Goal: Task Accomplishment & Management: Manage account settings

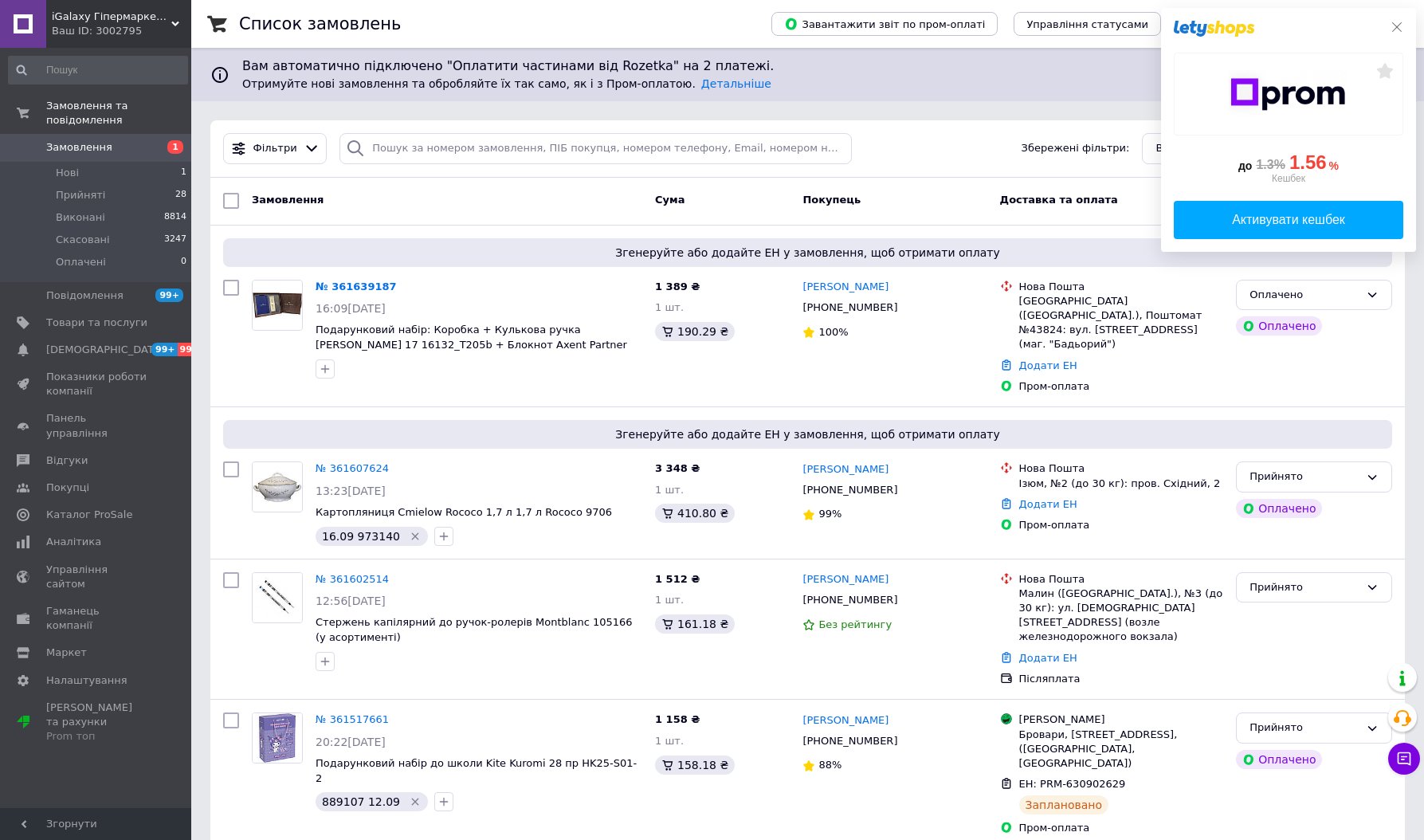
click at [1393, 28] on icon at bounding box center [1397, 27] width 13 height 13
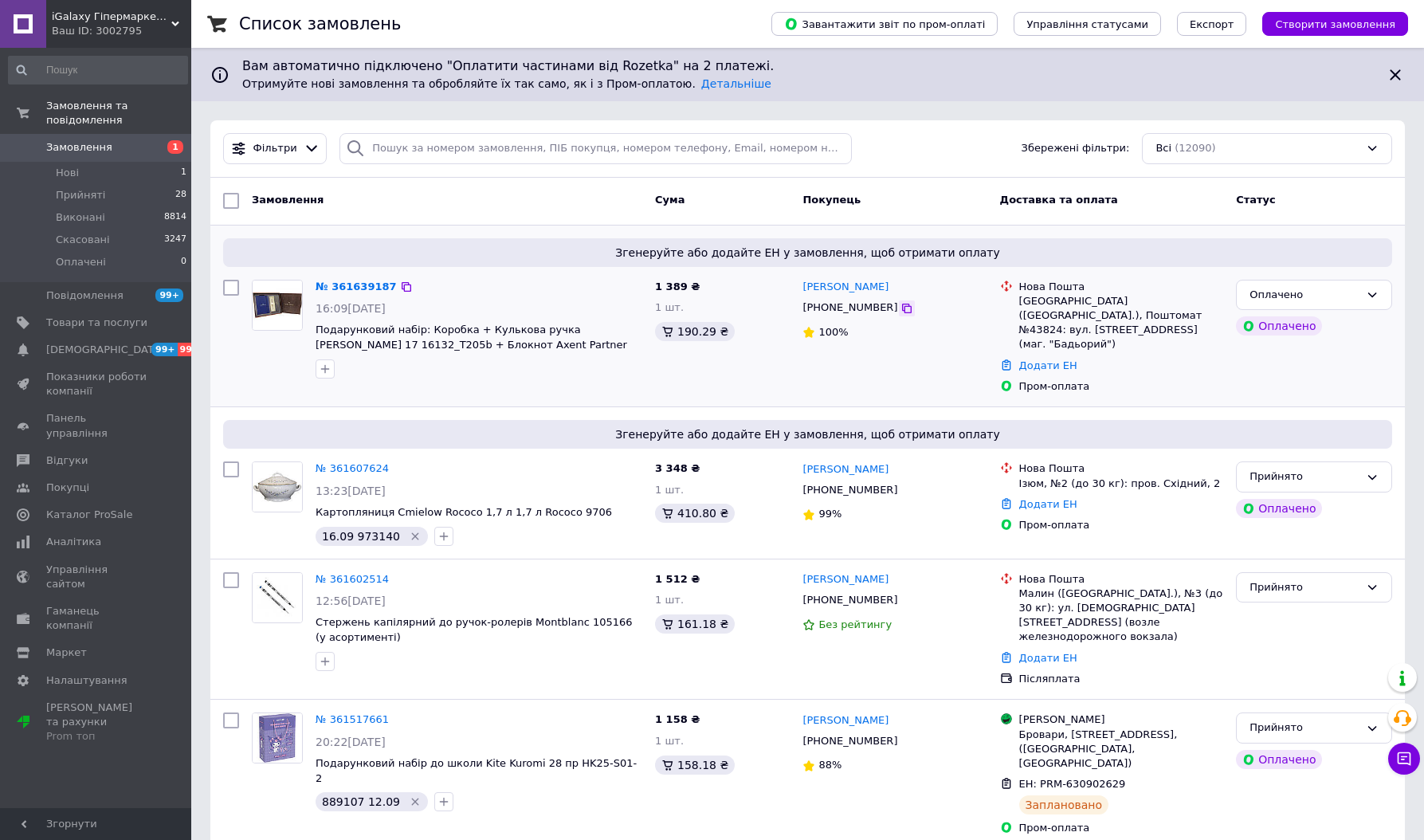
click at [901, 310] on icon at bounding box center [907, 308] width 13 height 13
click at [438, 18] on div "Список замовлень" at bounding box center [489, 23] width 500 height 47
click at [358, 282] on link "№ 361639187" at bounding box center [356, 286] width 81 height 12
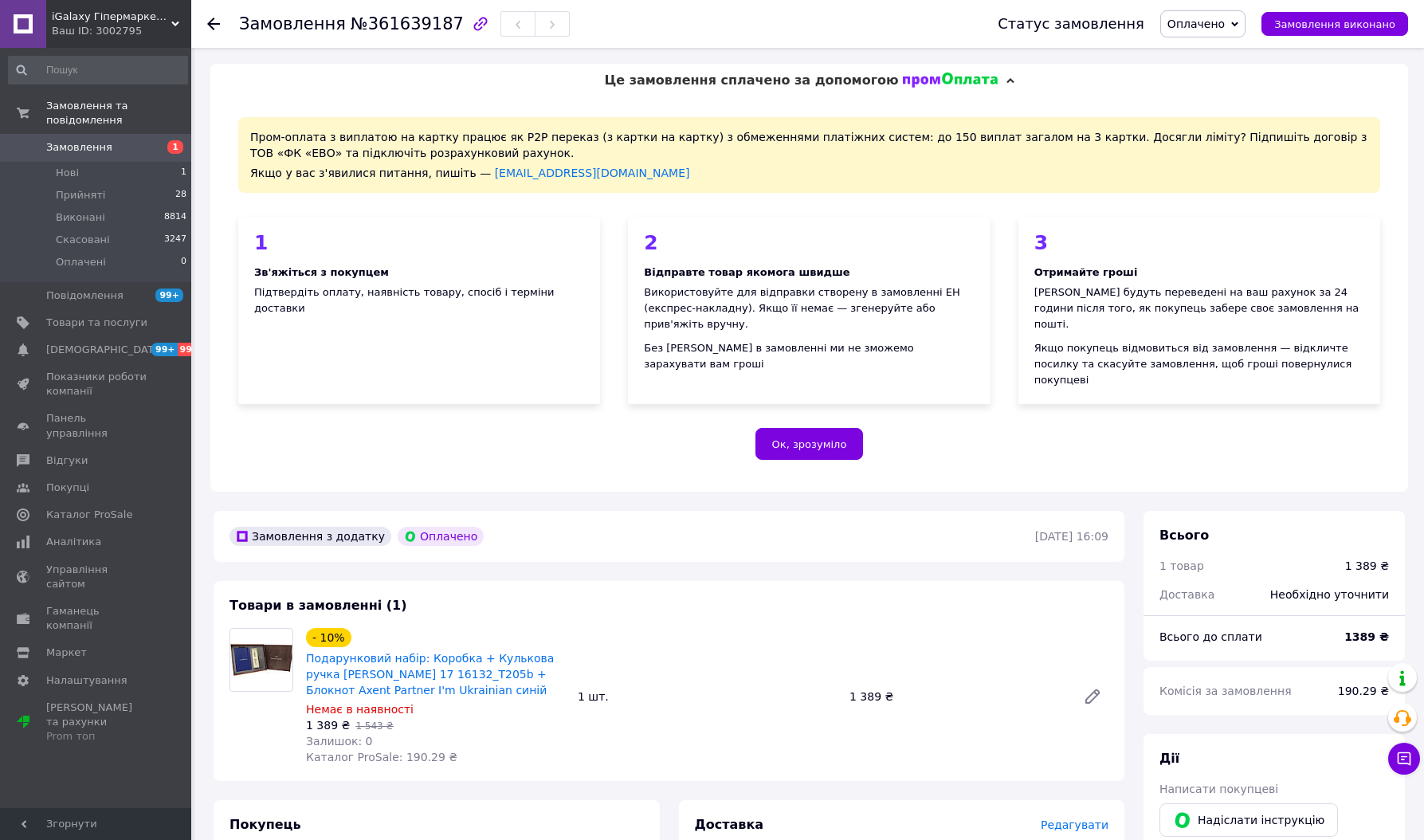
click at [420, 428] on div "Ок, зрозуміло" at bounding box center [809, 444] width 1142 height 32
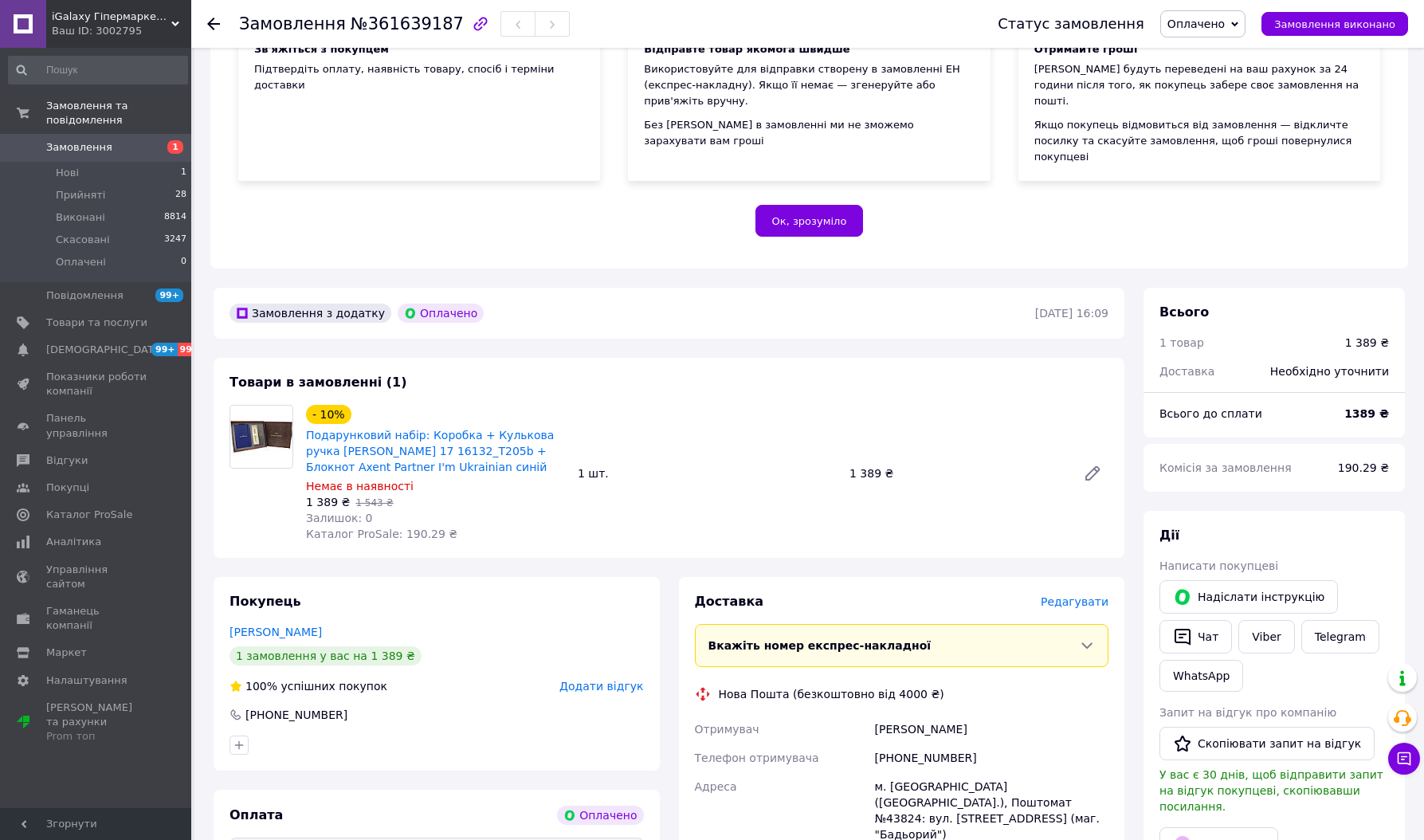
scroll to position [239, 0]
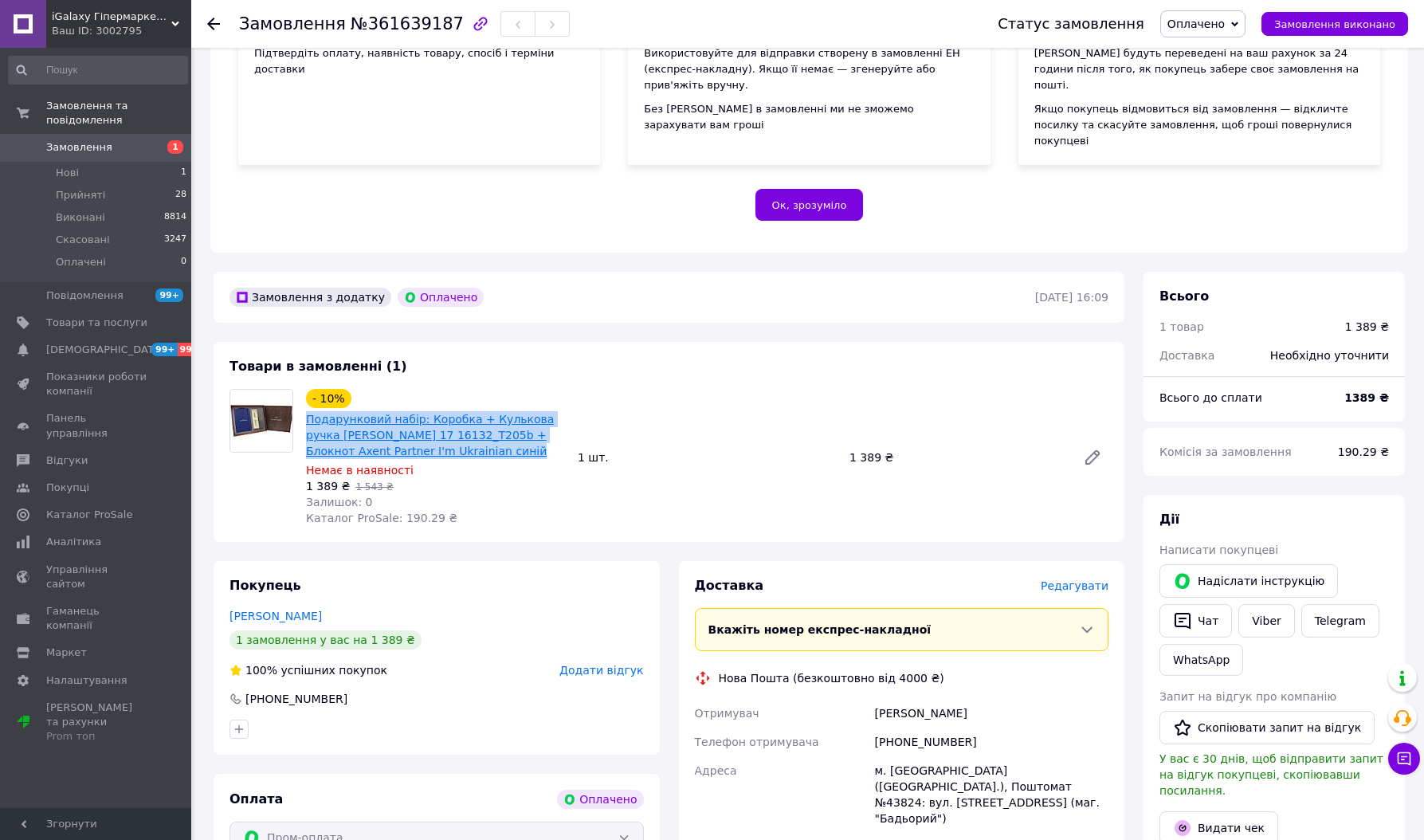
drag, startPoint x: 449, startPoint y: 420, endPoint x: 307, endPoint y: 392, distance: 144.7
click at [307, 411] on span "Подарунковий набір: Коробка + Кулькова ручка [PERSON_NAME] 17 16132_T205b + Бло…" at bounding box center [435, 434] width 259 height 47
copy link "Подарунковий набір: Коробка + Кулькова ручка [PERSON_NAME] 17 16132_T205b + Бло…"
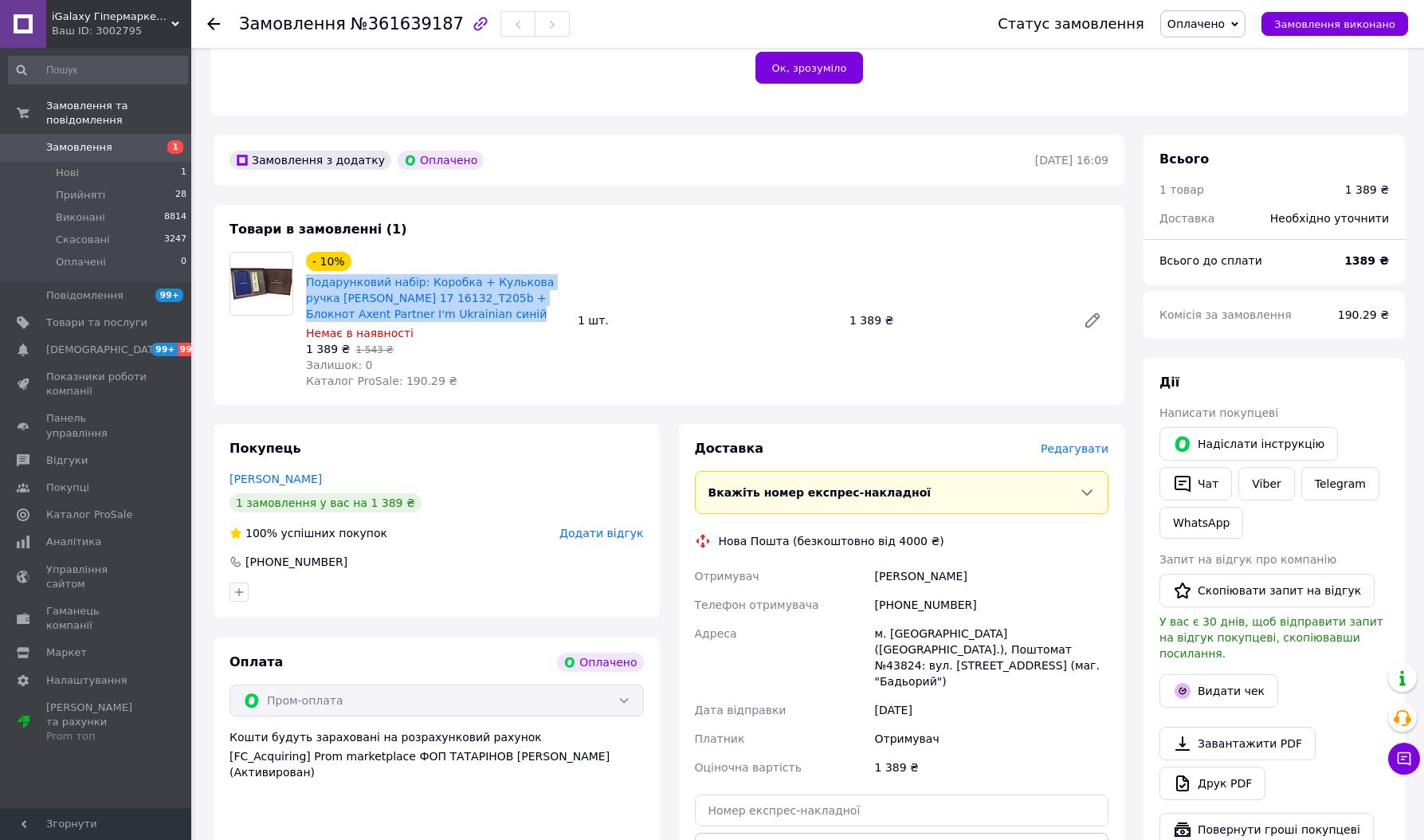
scroll to position [398, 0]
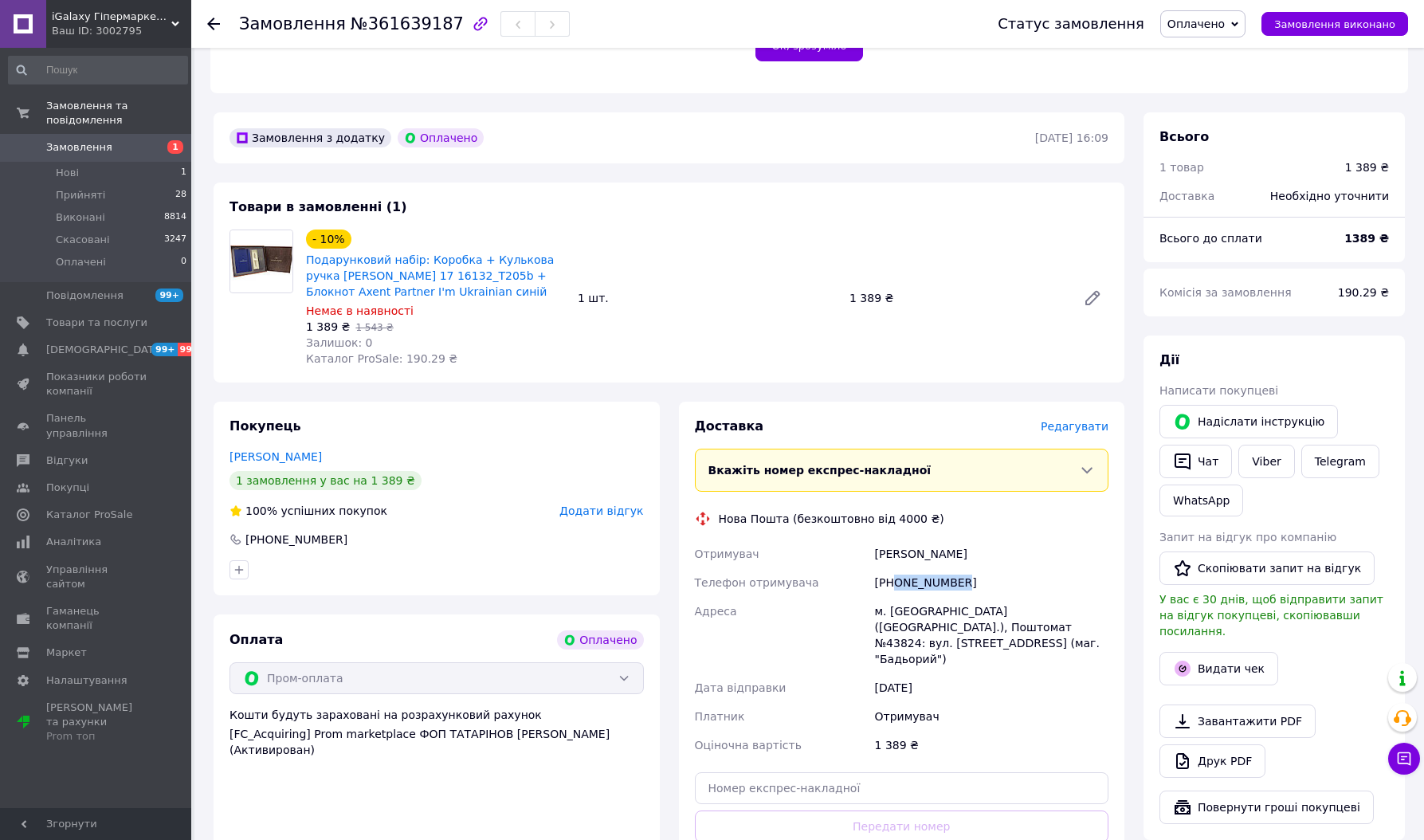
drag, startPoint x: 955, startPoint y: 549, endPoint x: 895, endPoint y: 552, distance: 60.1
click at [895, 568] on div "[PHONE_NUMBER]" at bounding box center [992, 583] width 240 height 29
copy div "0936687796"
drag, startPoint x: 920, startPoint y: 517, endPoint x: 875, endPoint y: 521, distance: 45.2
click at [876, 540] on div "[PERSON_NAME]" at bounding box center [992, 554] width 240 height 29
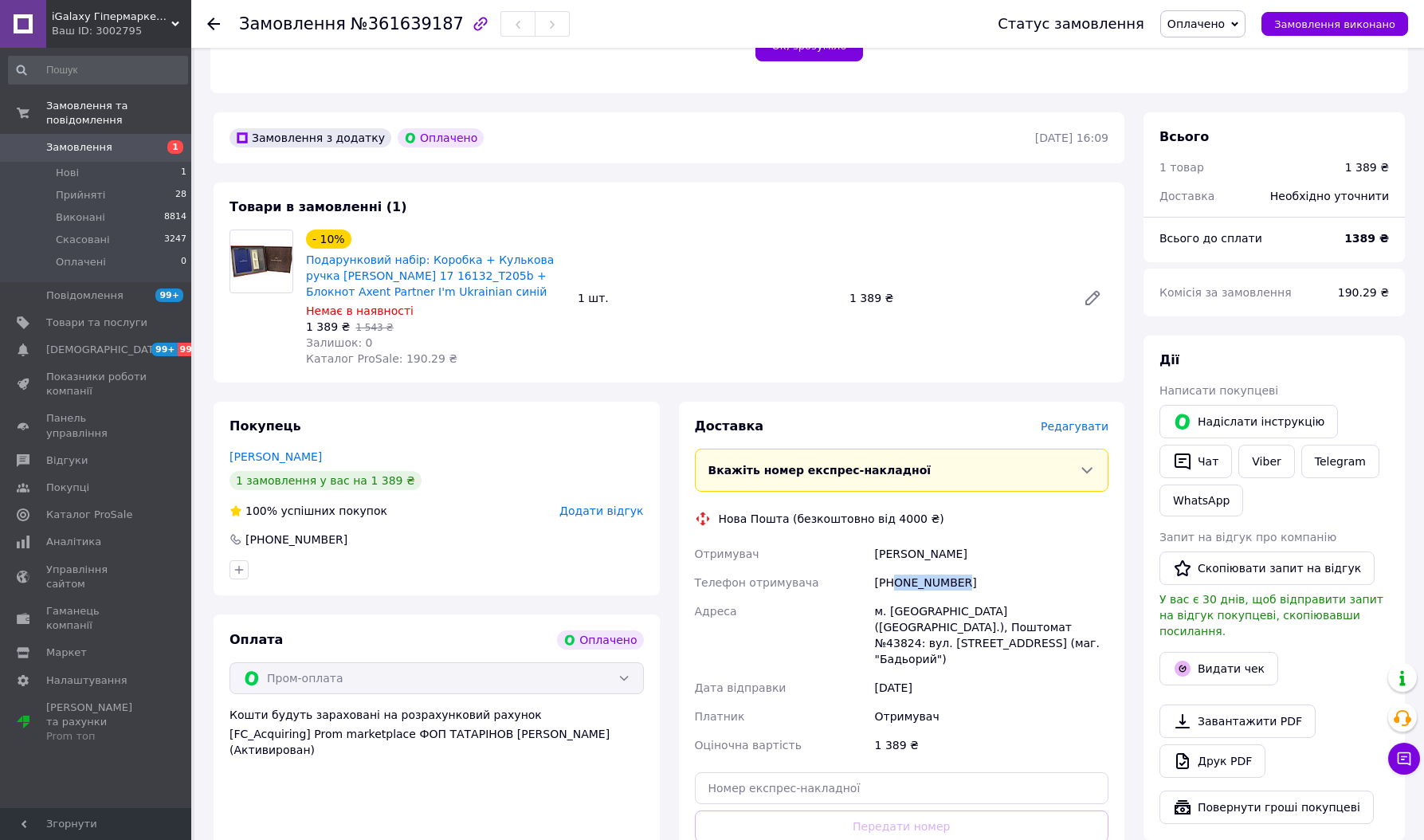
copy div "[PERSON_NAME]"
click at [901, 597] on div "м. [GEOGRAPHIC_DATA] ([GEOGRAPHIC_DATA].), Поштомат №43824: вул. [STREET_ADDRES…" at bounding box center [992, 635] width 240 height 76
copy div "[GEOGRAPHIC_DATA]"
click at [1070, 597] on div "м. [GEOGRAPHIC_DATA] ([GEOGRAPHIC_DATA].), Поштомат №43824: вул. [STREET_ADDRES…" at bounding box center [992, 635] width 240 height 76
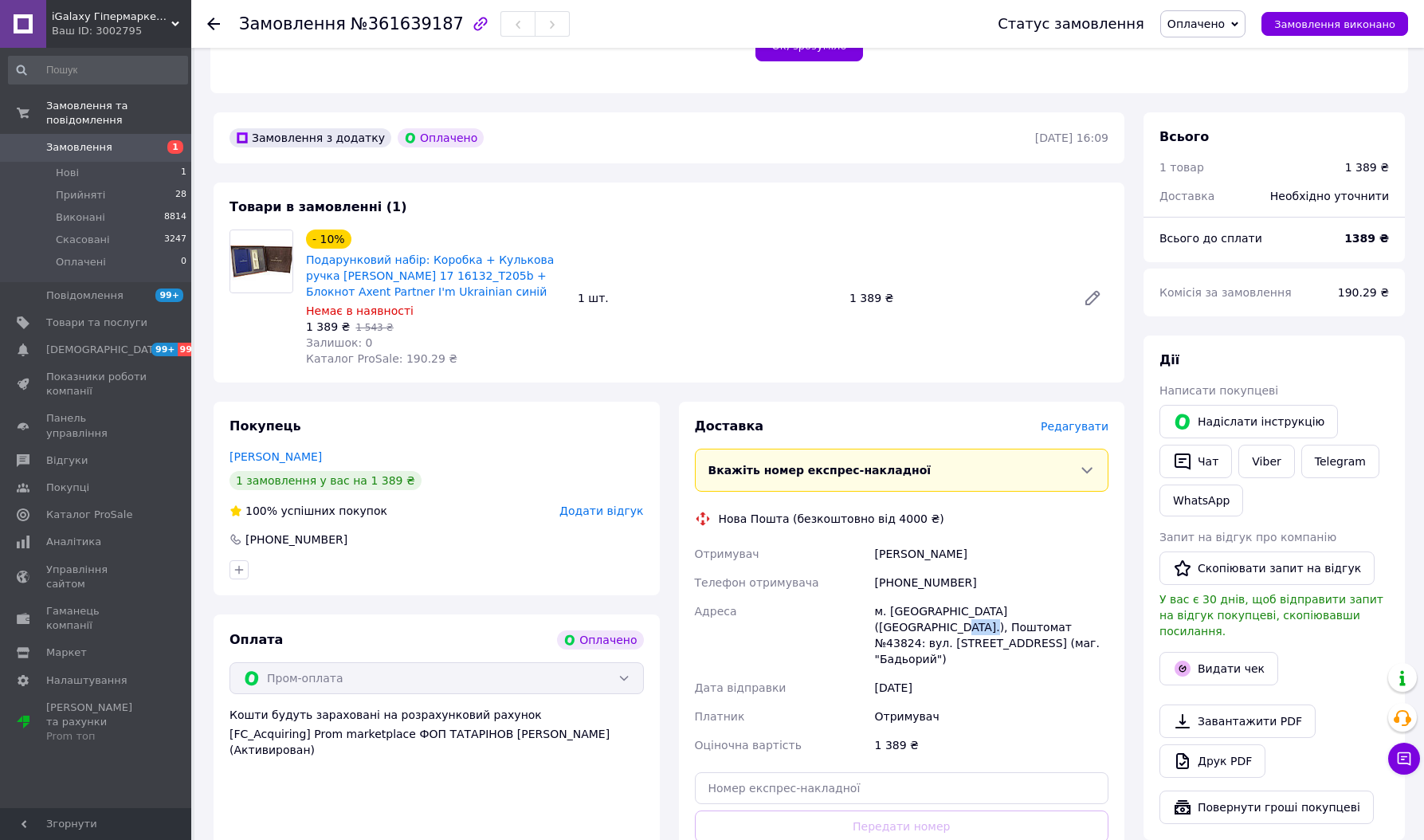
click at [1070, 597] on div "м. [GEOGRAPHIC_DATA] ([GEOGRAPHIC_DATA].), Поштомат №43824: вул. [STREET_ADDRES…" at bounding box center [992, 635] width 240 height 76
copy div "43824"
click at [364, 33] on span "№361639187" at bounding box center [407, 24] width 113 height 19
click at [364, 34] on span "№361639187" at bounding box center [407, 24] width 113 height 19
copy span "361639187"
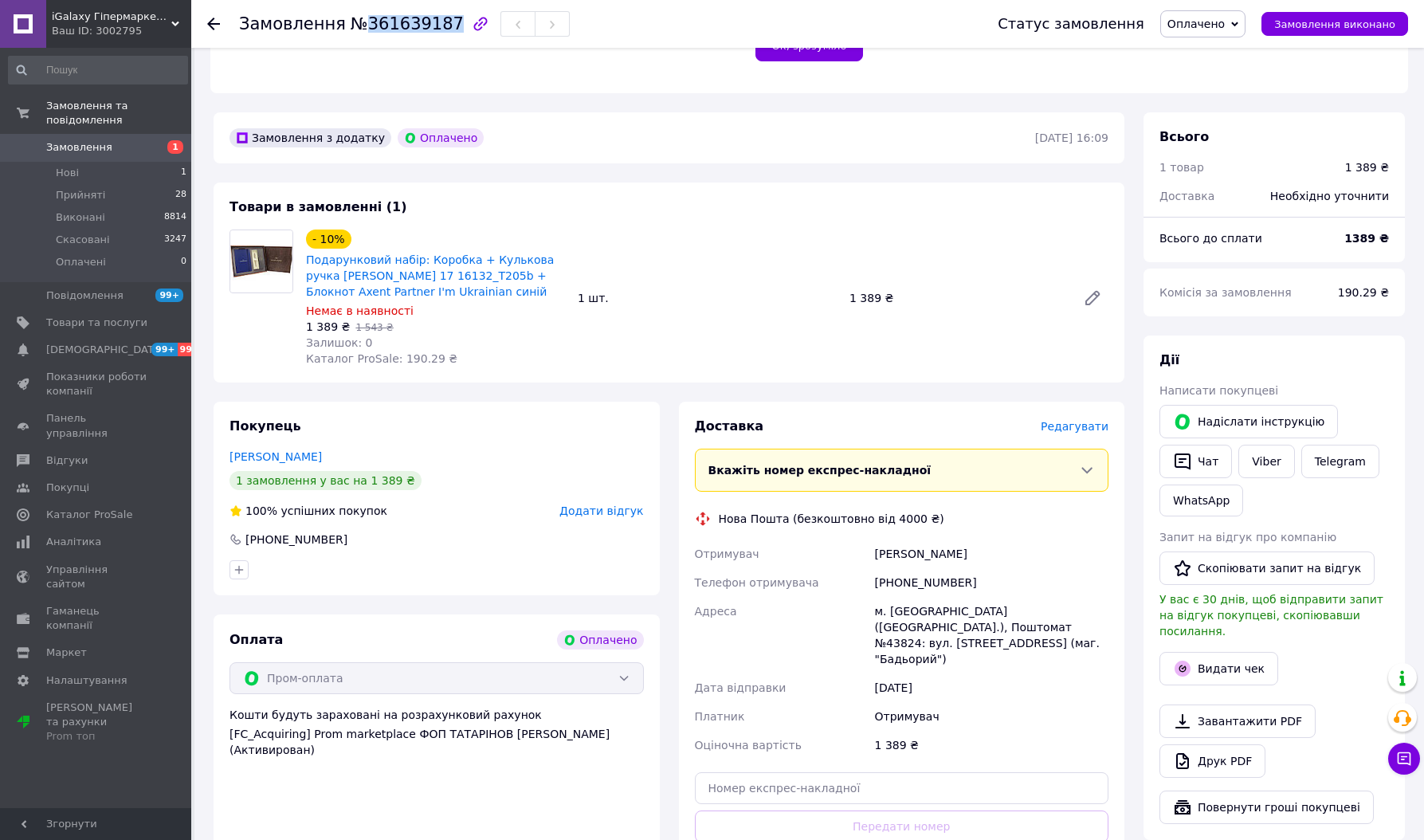
click at [1219, 21] on span "Оплачено" at bounding box center [1196, 24] width 57 height 13
click at [1218, 53] on li "Прийнято" at bounding box center [1203, 56] width 84 height 24
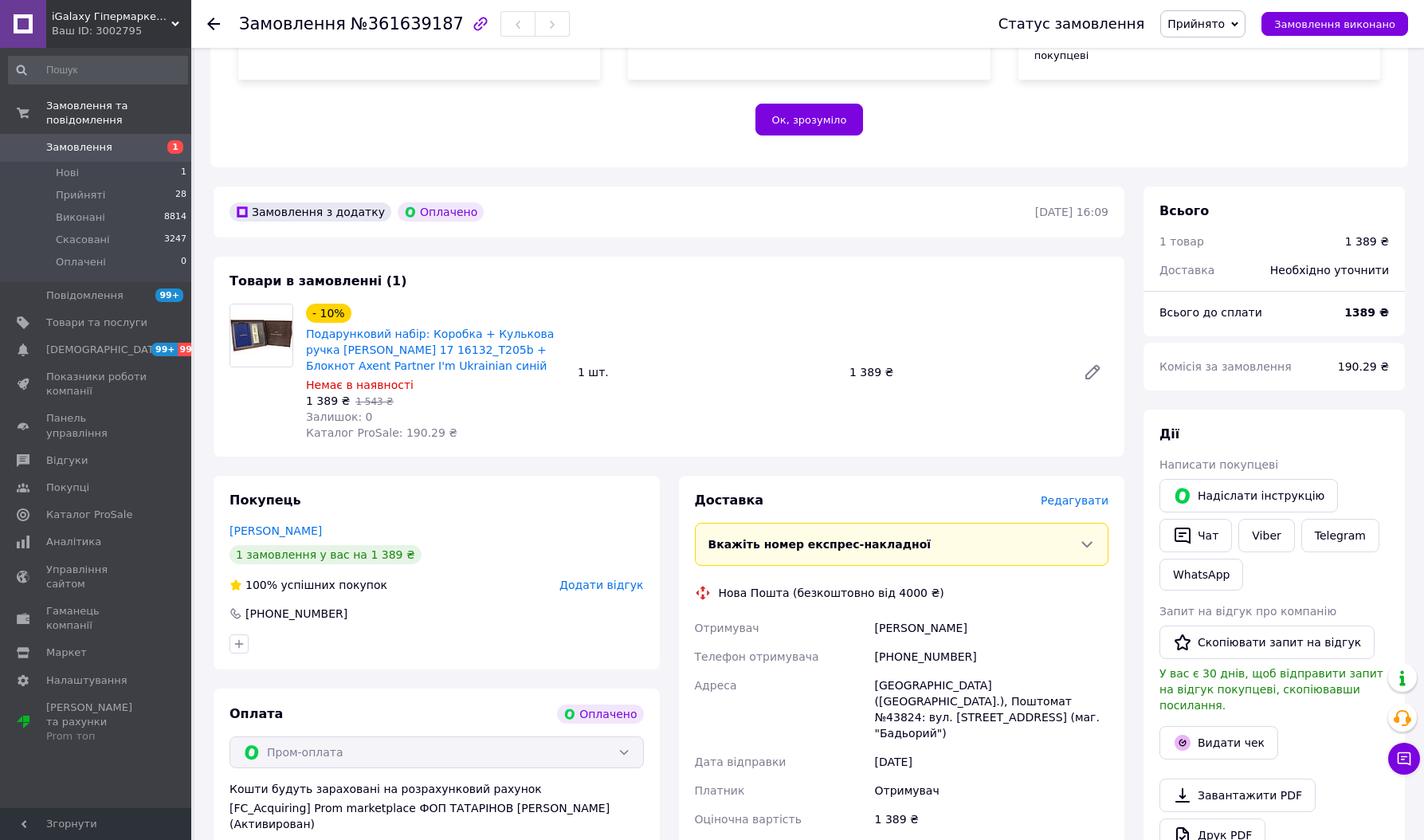
scroll to position [319, 0]
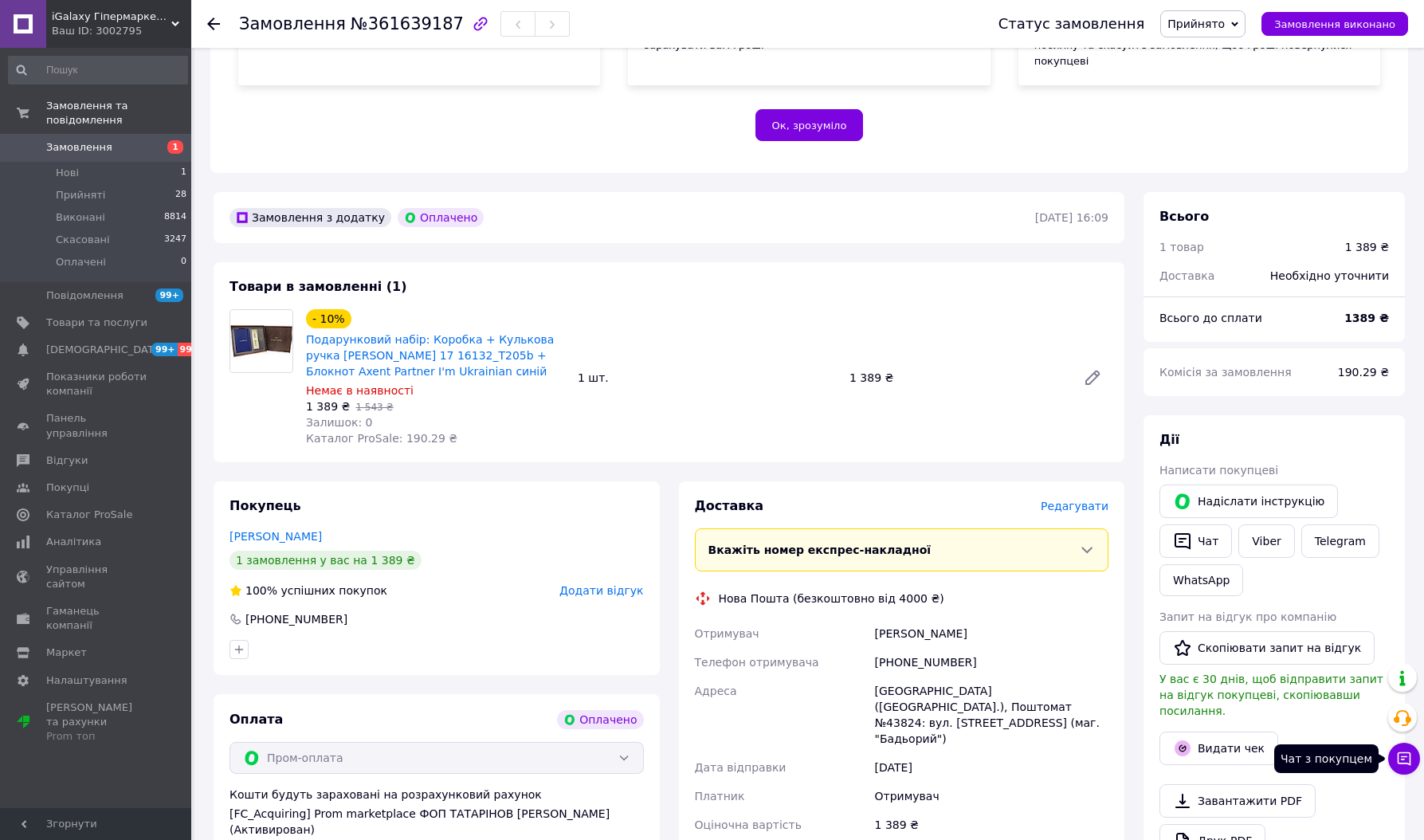
click at [1401, 751] on icon at bounding box center [1405, 759] width 16 height 16
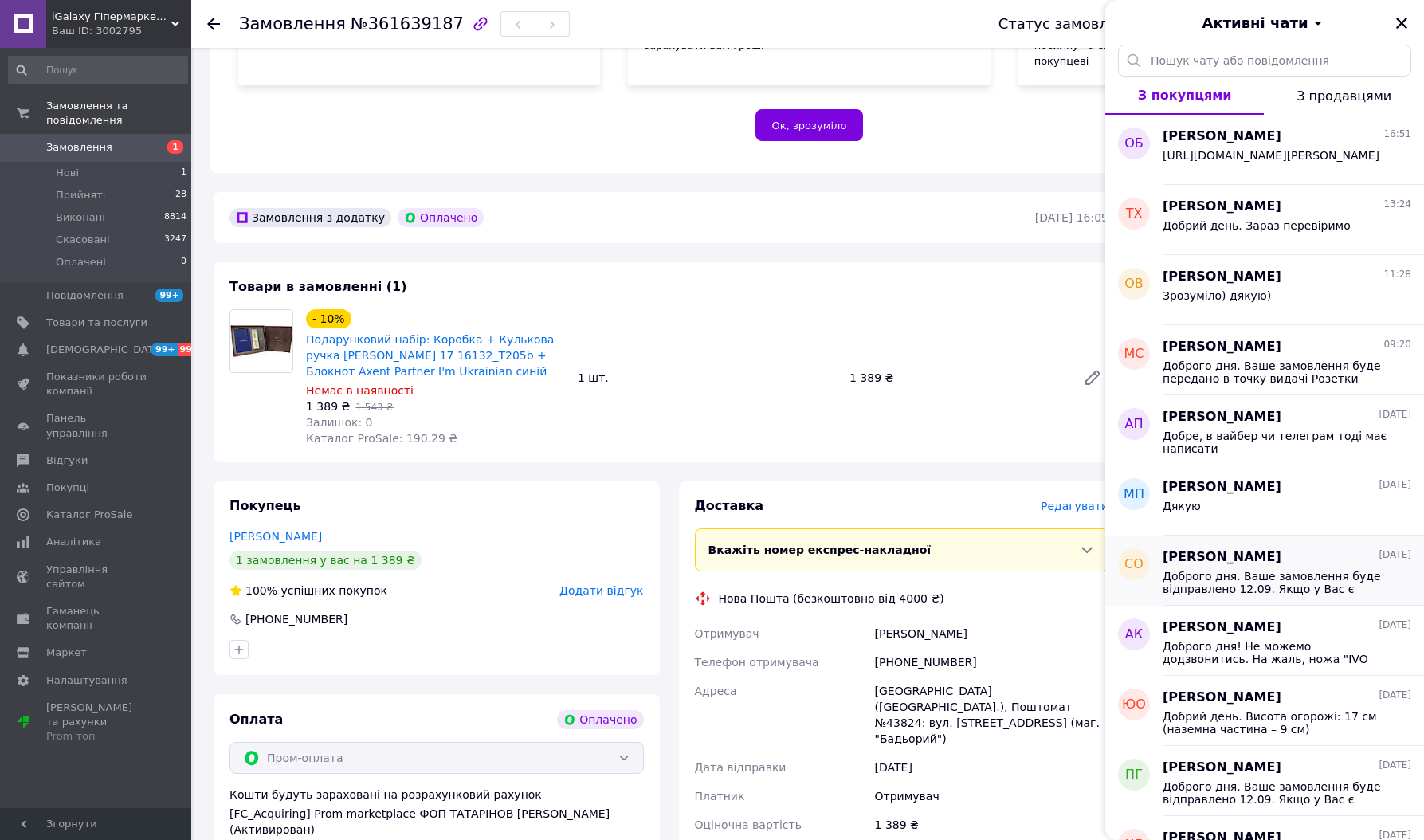
click at [1278, 582] on span "Доброго дня. Ваше замовлення буде відправлено 12.09. Якщо у Вас є питання або к…" at bounding box center [1275, 583] width 226 height 26
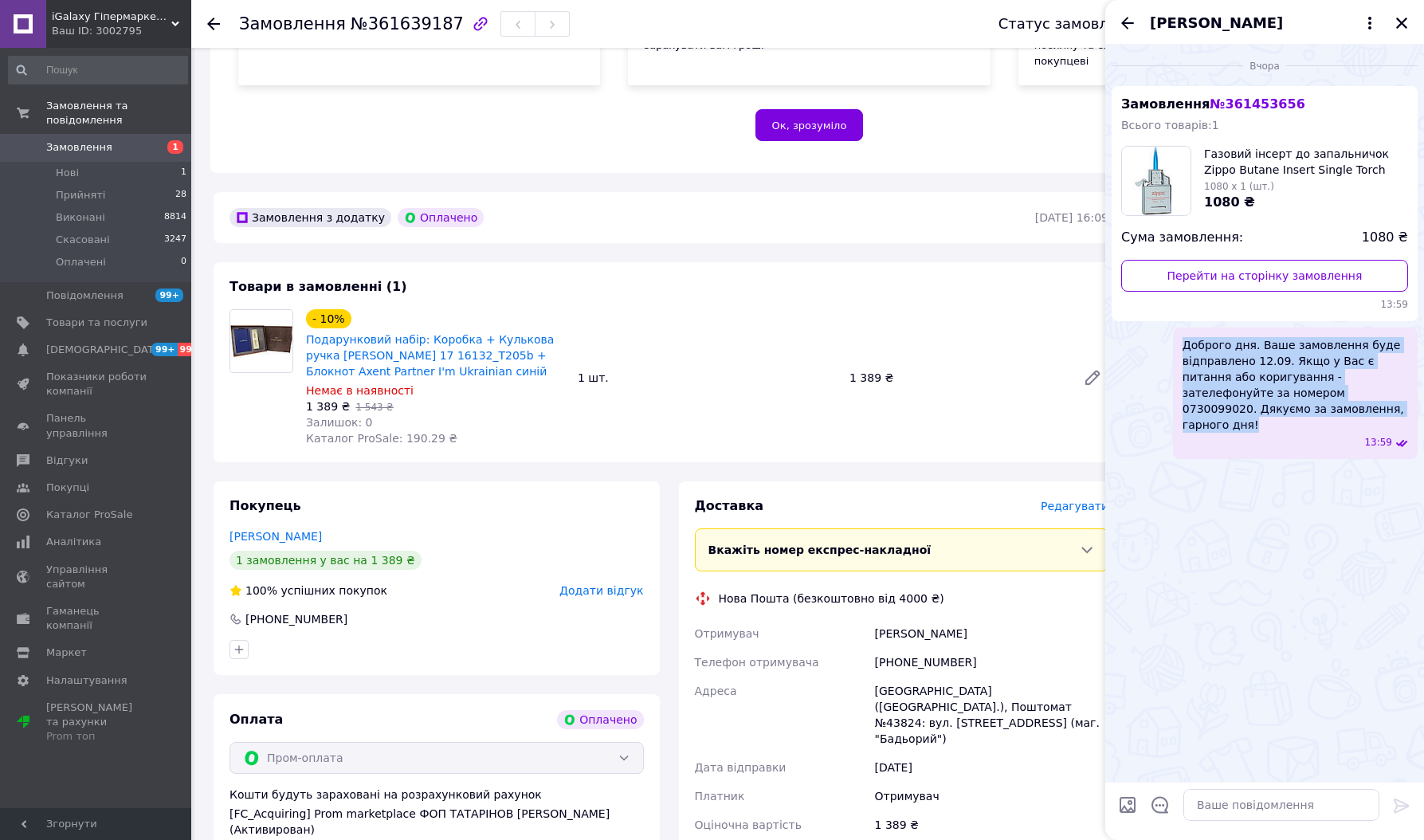
drag, startPoint x: 1184, startPoint y: 342, endPoint x: 1335, endPoint y: 413, distance: 166.9
click at [1323, 410] on span "Доброго дня. Ваше замовлення буде відправлено 12.09. Якщо у Вас є питання або к…" at bounding box center [1295, 385] width 225 height 96
copy span "Доброго дня. Ваше замовлення буде відправлено 12.09. Якщо у Вас є питання або к…"
click at [1405, 23] on icon "Закрити" at bounding box center [1402, 23] width 14 height 14
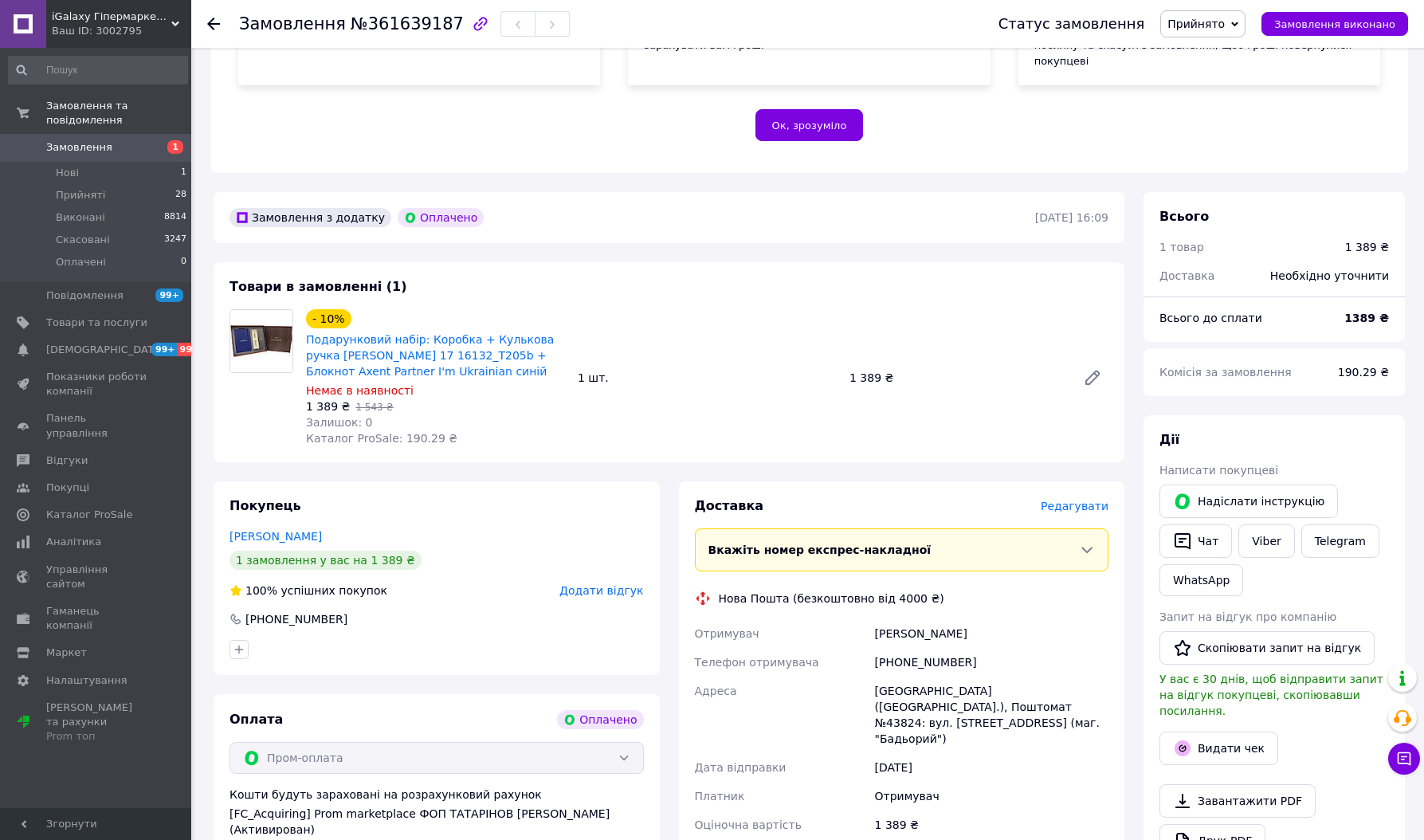
click at [216, 23] on icon at bounding box center [214, 24] width 13 height 13
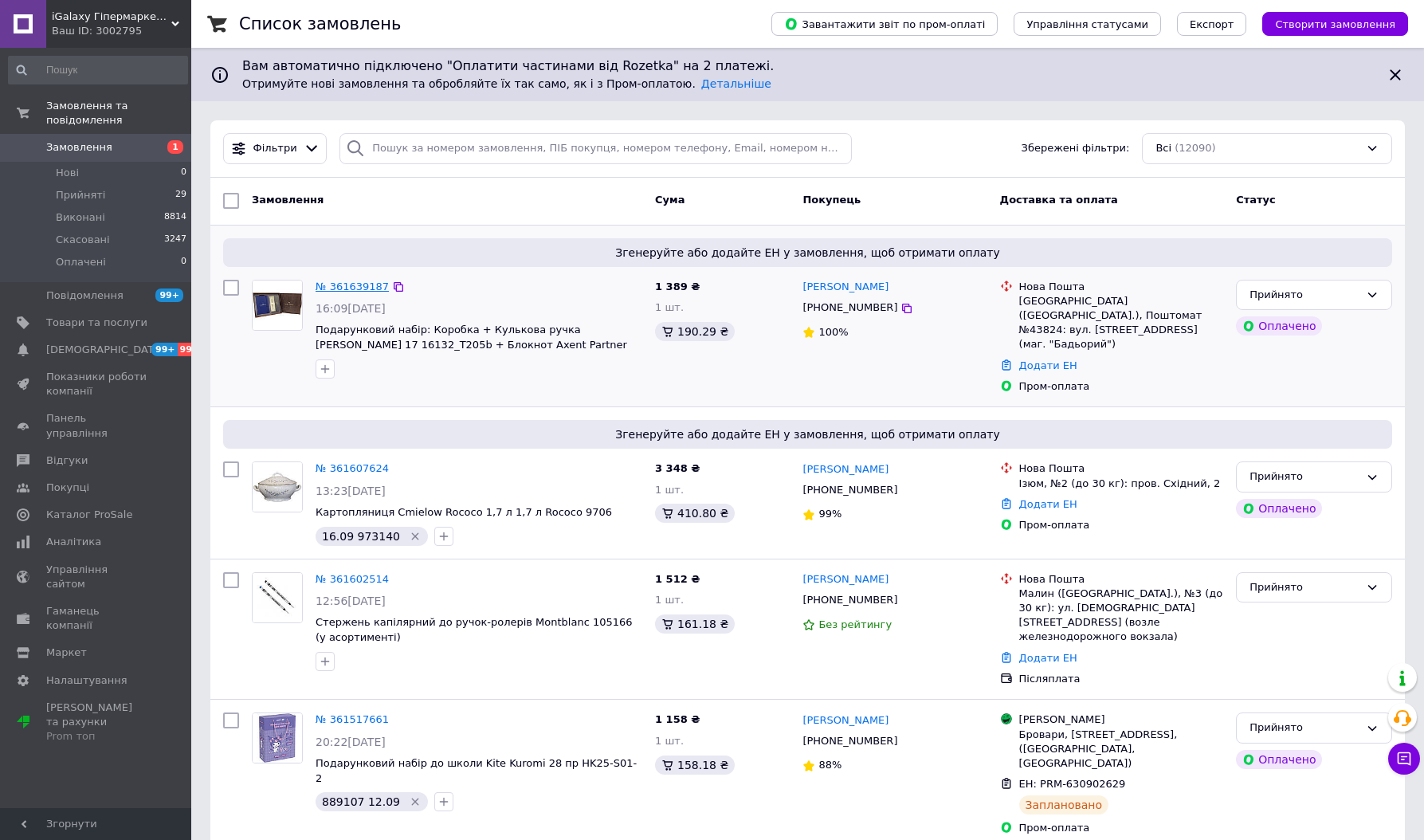
click at [363, 284] on link "№ 361639187" at bounding box center [352, 286] width 73 height 12
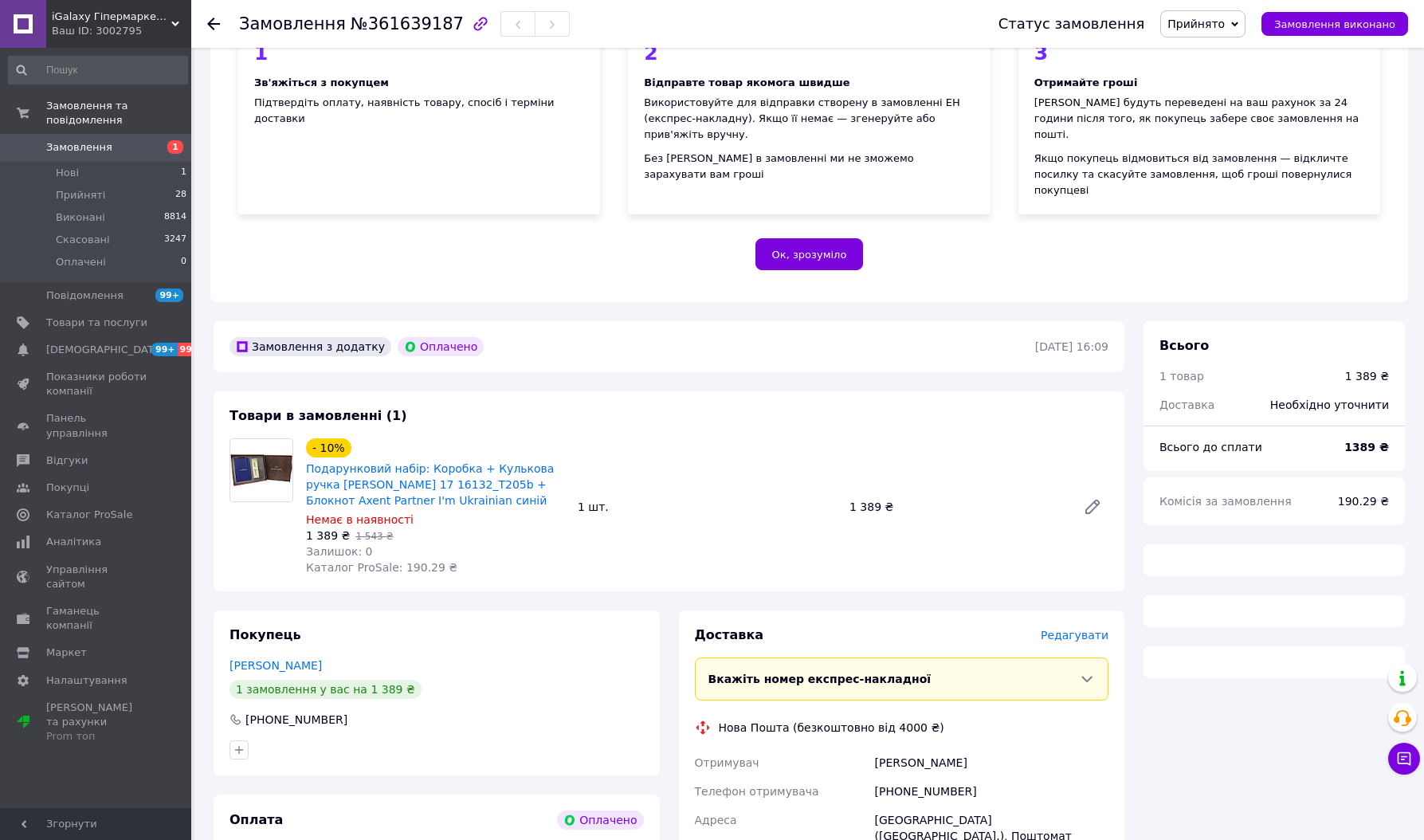
scroll to position [319, 0]
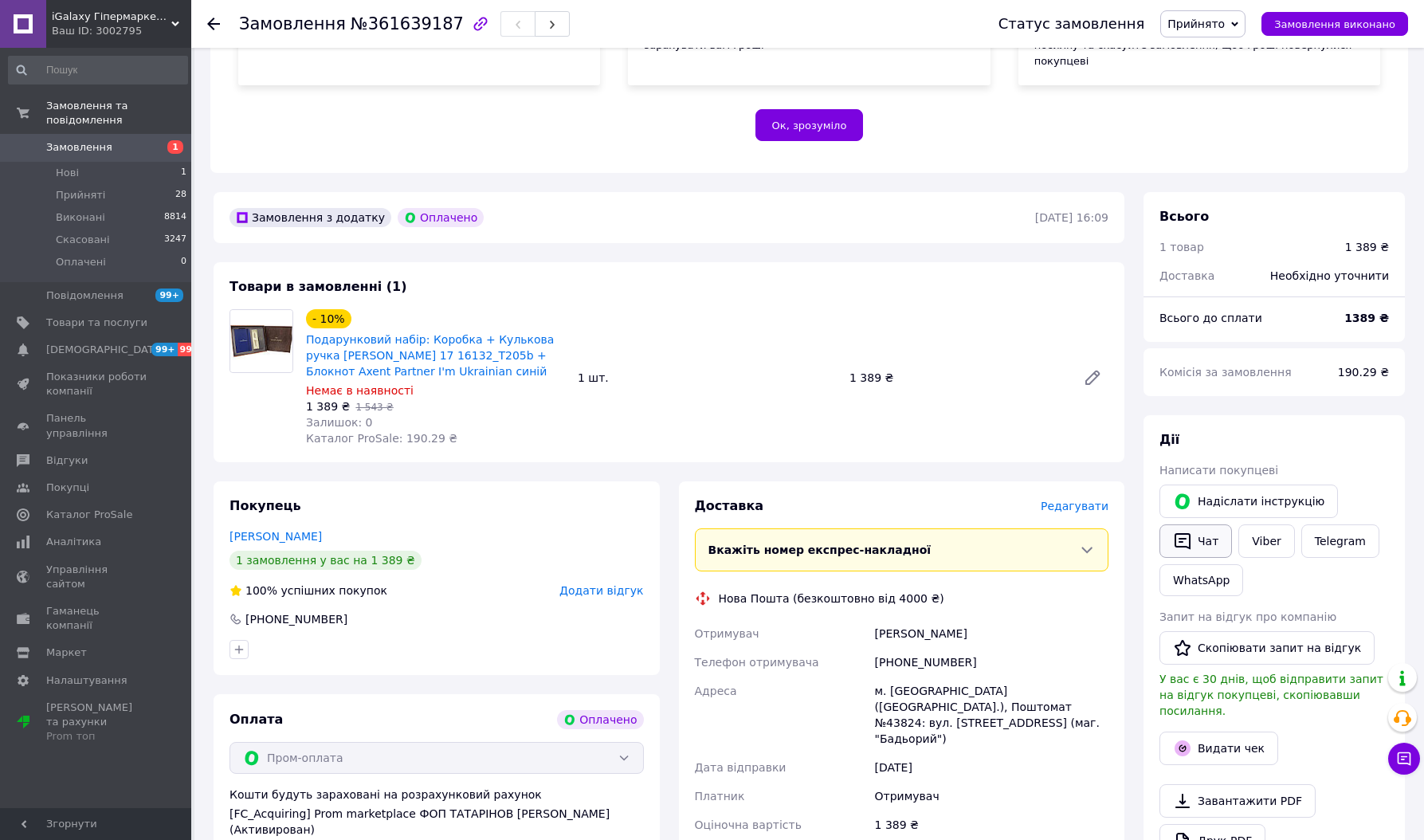
click at [1211, 525] on button "Чат" at bounding box center [1196, 541] width 72 height 34
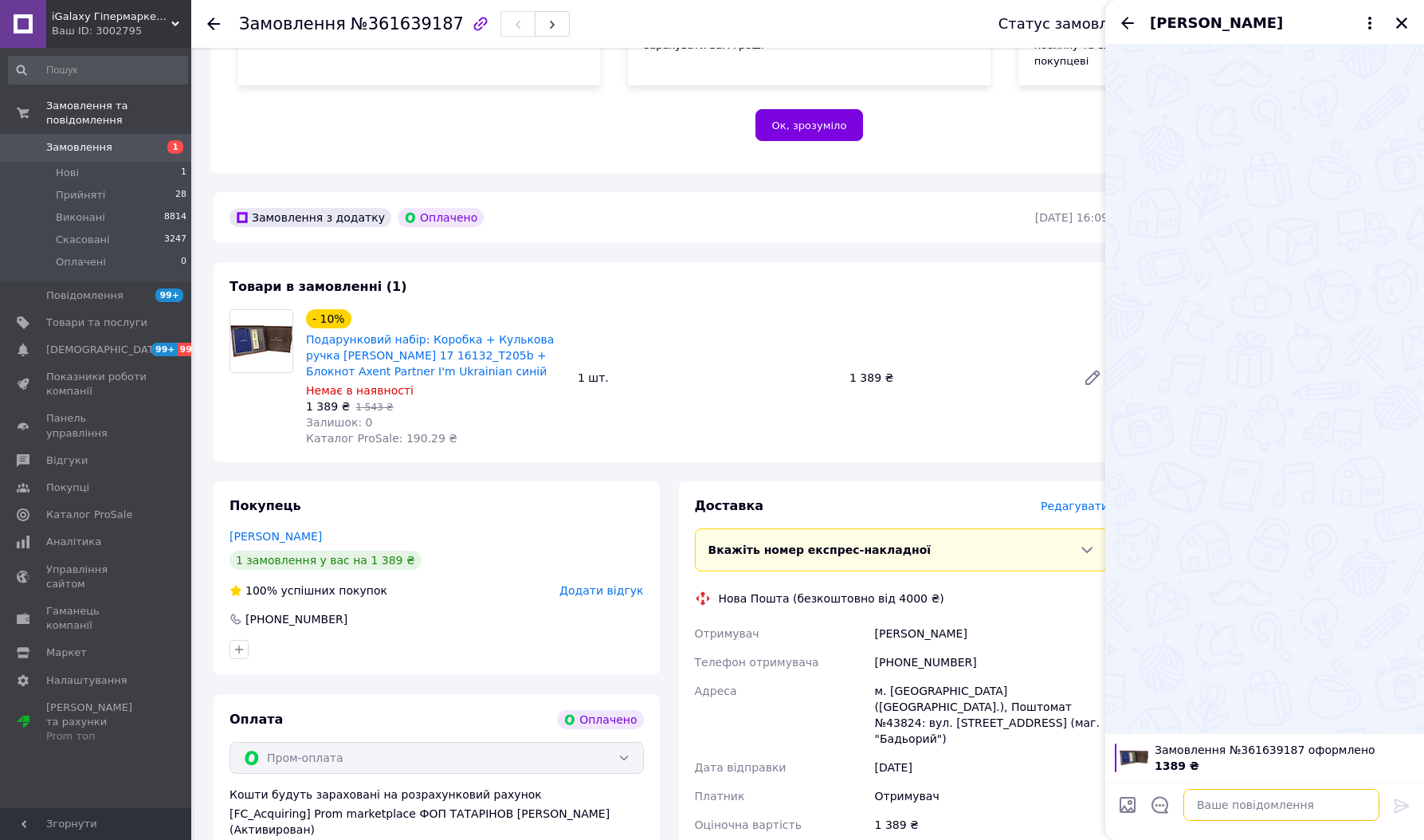
click at [1230, 807] on textarea at bounding box center [1282, 805] width 196 height 32
paste textarea "Доброго дня. Ваше замовлення буде відправлено 12.09. Якщо у Вас є питання або к…"
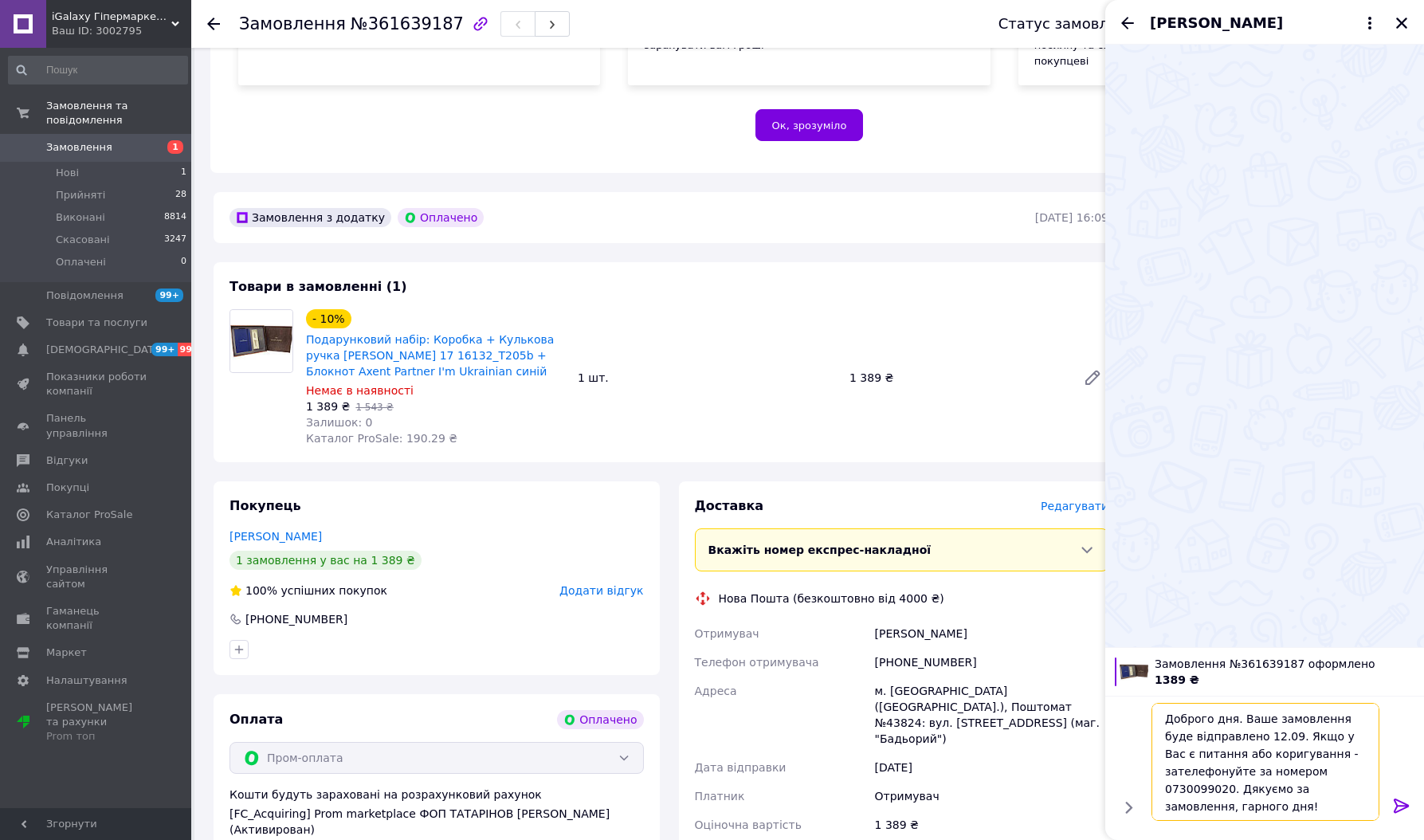
click at [1241, 734] on textarea "Доброго дня. Ваше замовлення буде відправлено 12.09. Якщо у Вас є питання або к…" at bounding box center [1266, 762] width 228 height 118
type textarea "Доброго дня. Ваше замовлення буде відправлено 16.09. Якщо у Вас є питання або к…"
drag, startPoint x: 1407, startPoint y: 809, endPoint x: 1396, endPoint y: 791, distance: 21.1
click at [1406, 809] on icon at bounding box center [1402, 806] width 19 height 19
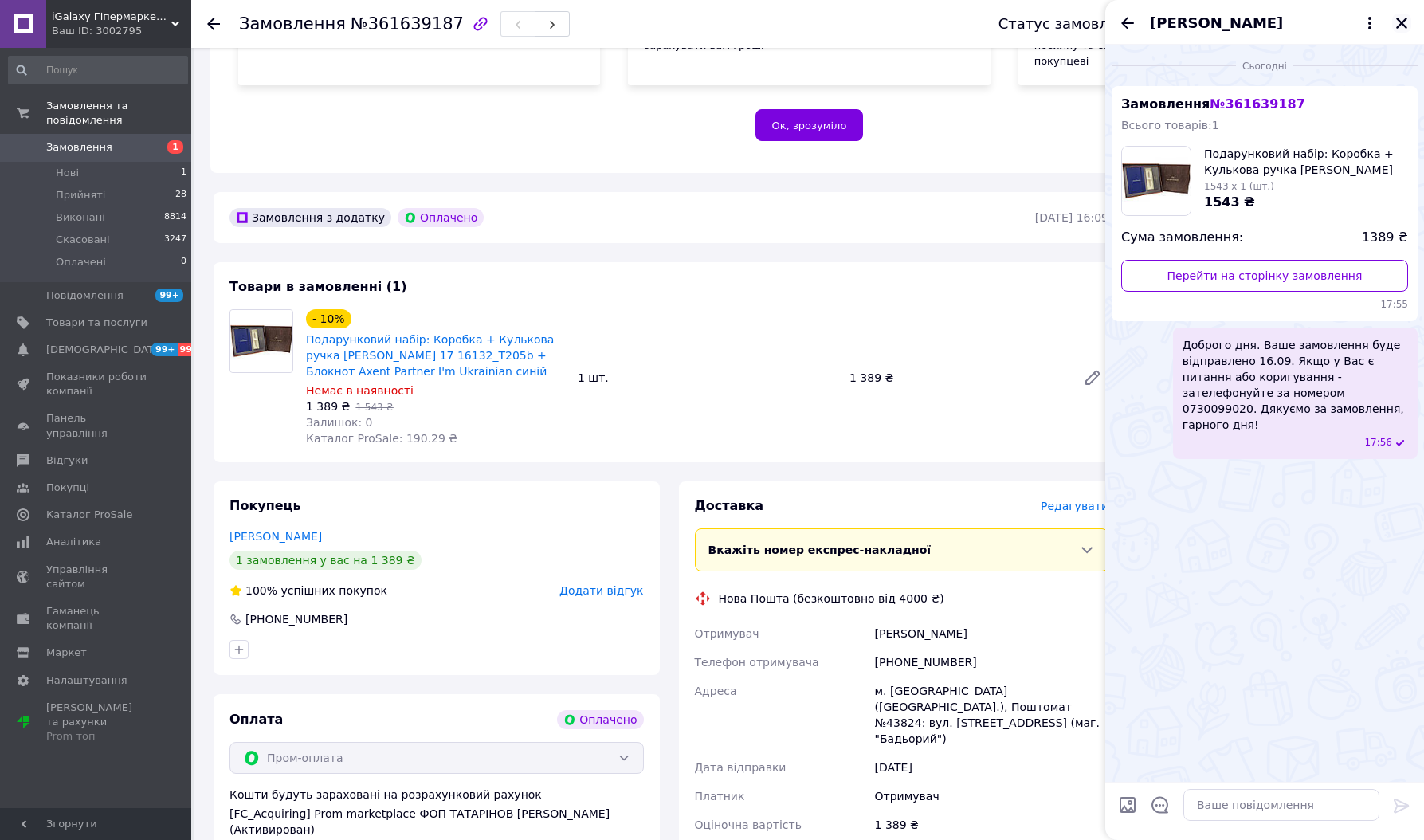
click at [1402, 27] on icon "Закрити" at bounding box center [1402, 23] width 14 height 14
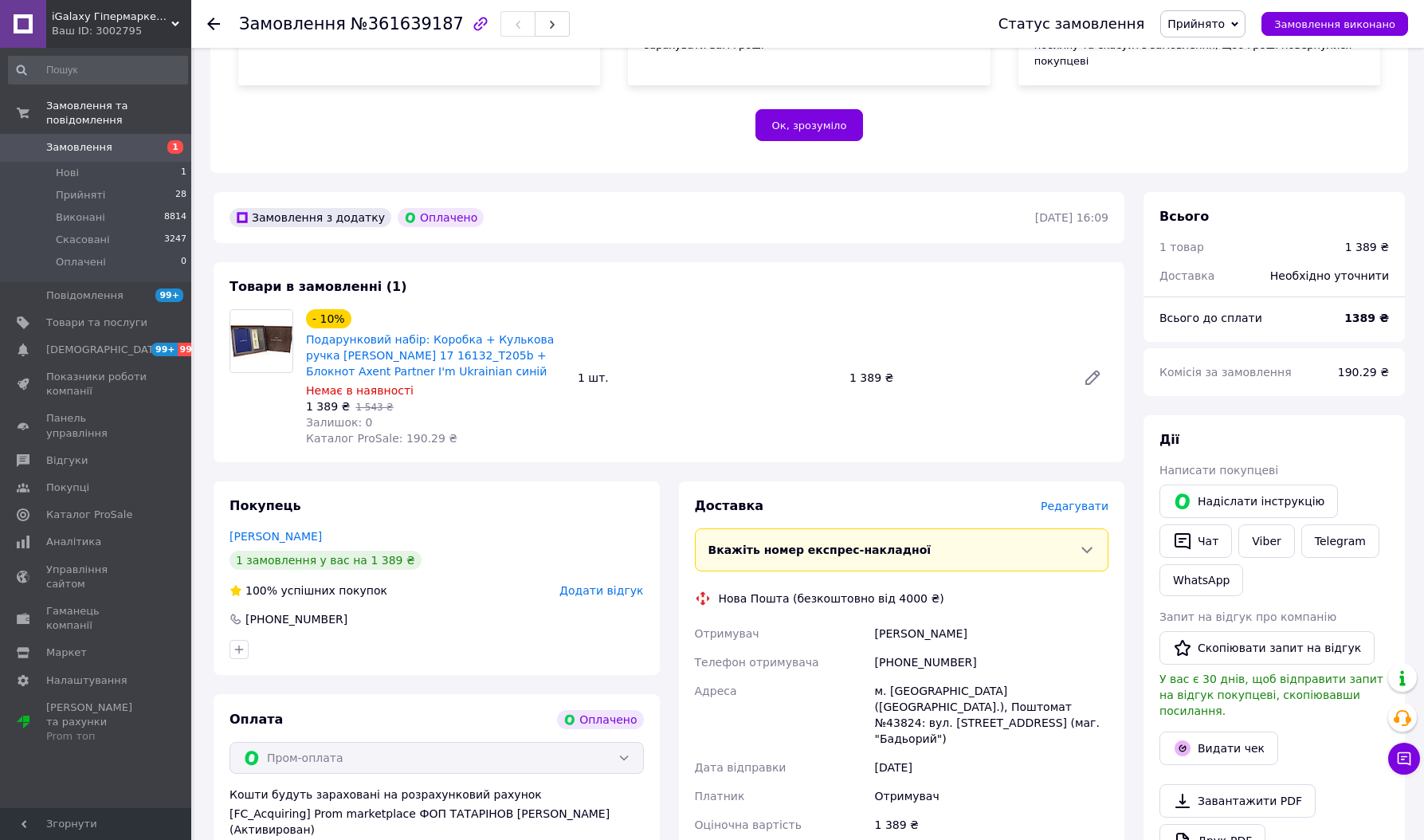
click at [218, 28] on icon at bounding box center [214, 24] width 13 height 13
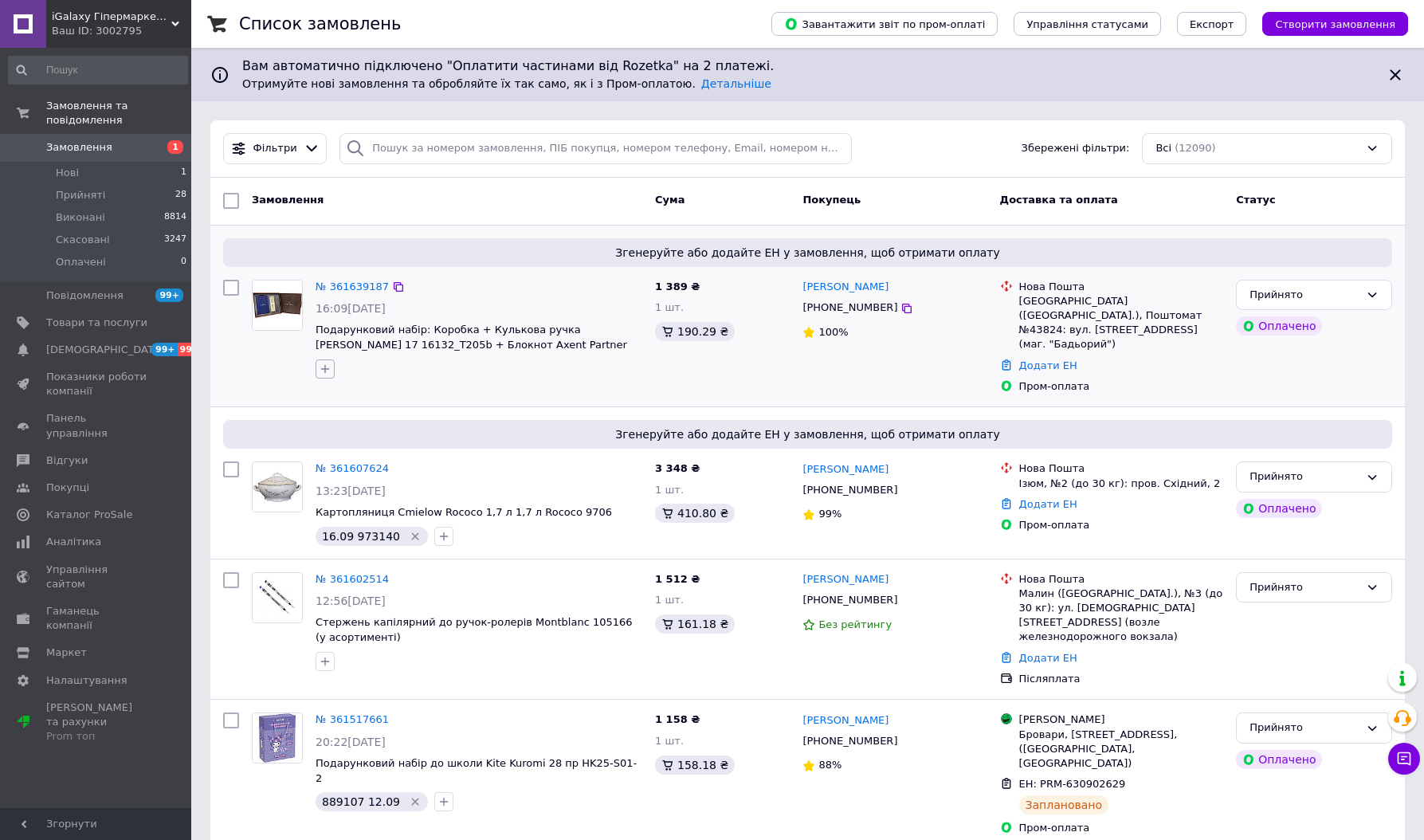
click at [317, 365] on button "button" at bounding box center [325, 369] width 19 height 19
type input "806069 16.09"
click at [425, 436] on span "Створити мітку 806069 16.09" at bounding box center [408, 450] width 127 height 27
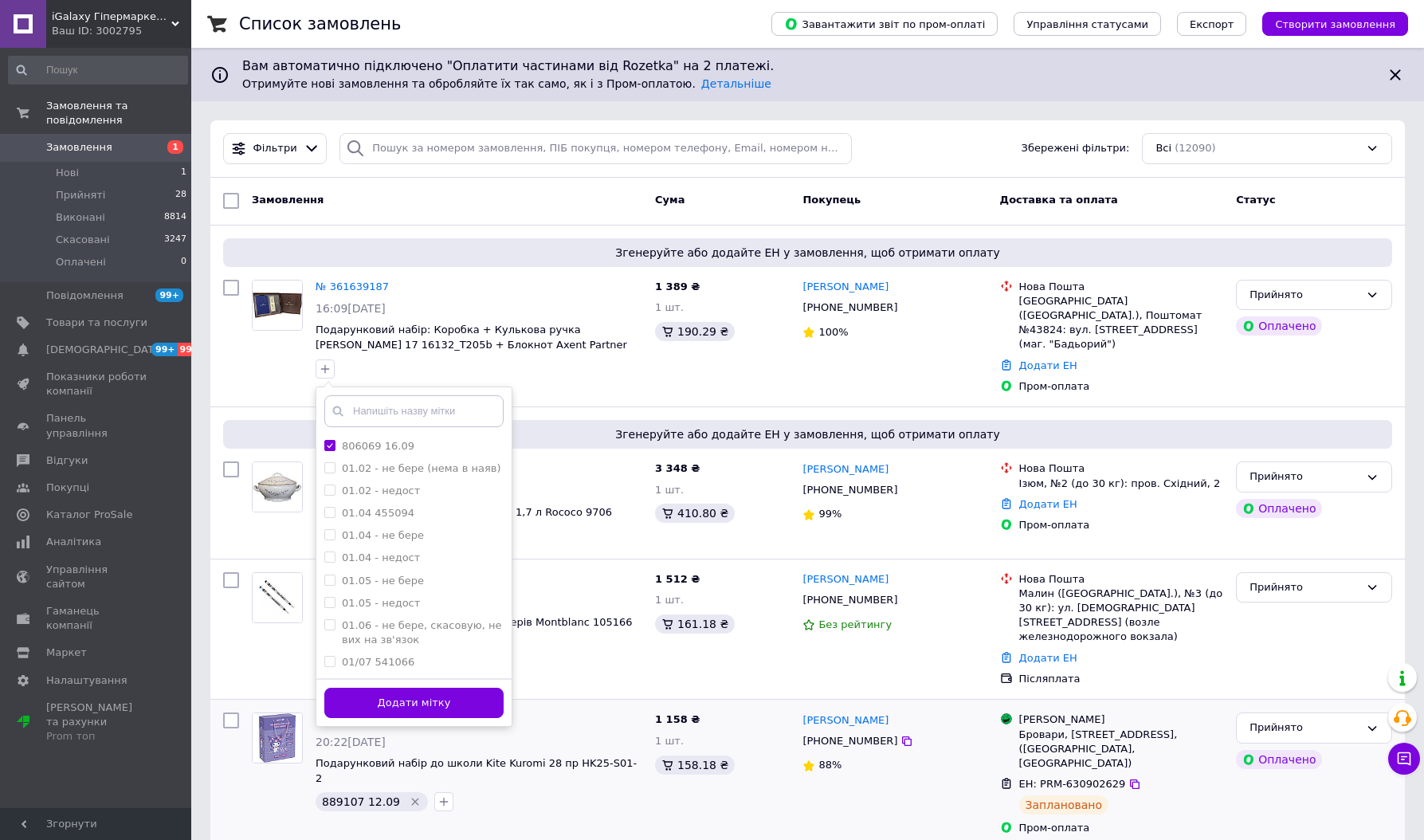
click at [446, 704] on button "Додати мітку" at bounding box center [414, 703] width 179 height 31
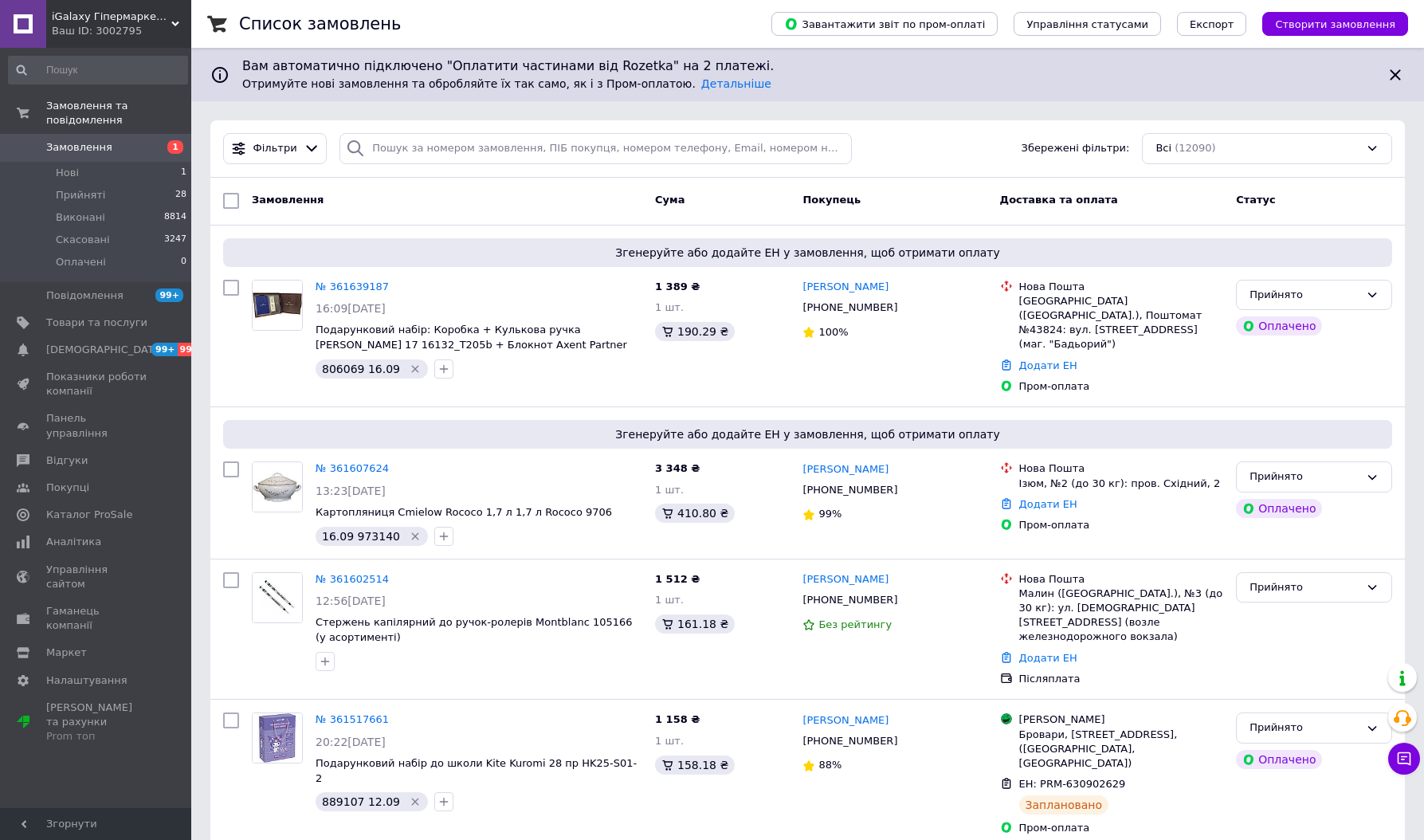
click at [901, 595] on icon at bounding box center [907, 601] width 13 height 13
